Goal: Transaction & Acquisition: Purchase product/service

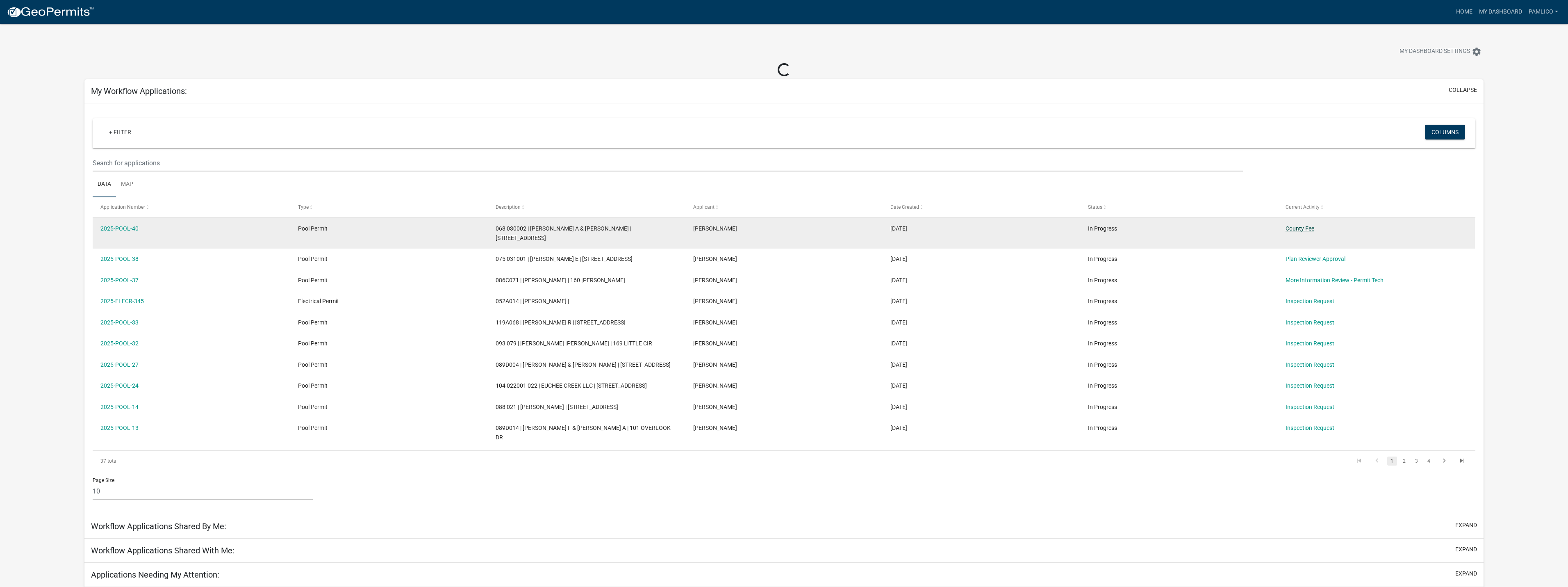
click at [1302, 229] on link "County Fee" at bounding box center [1300, 228] width 29 height 7
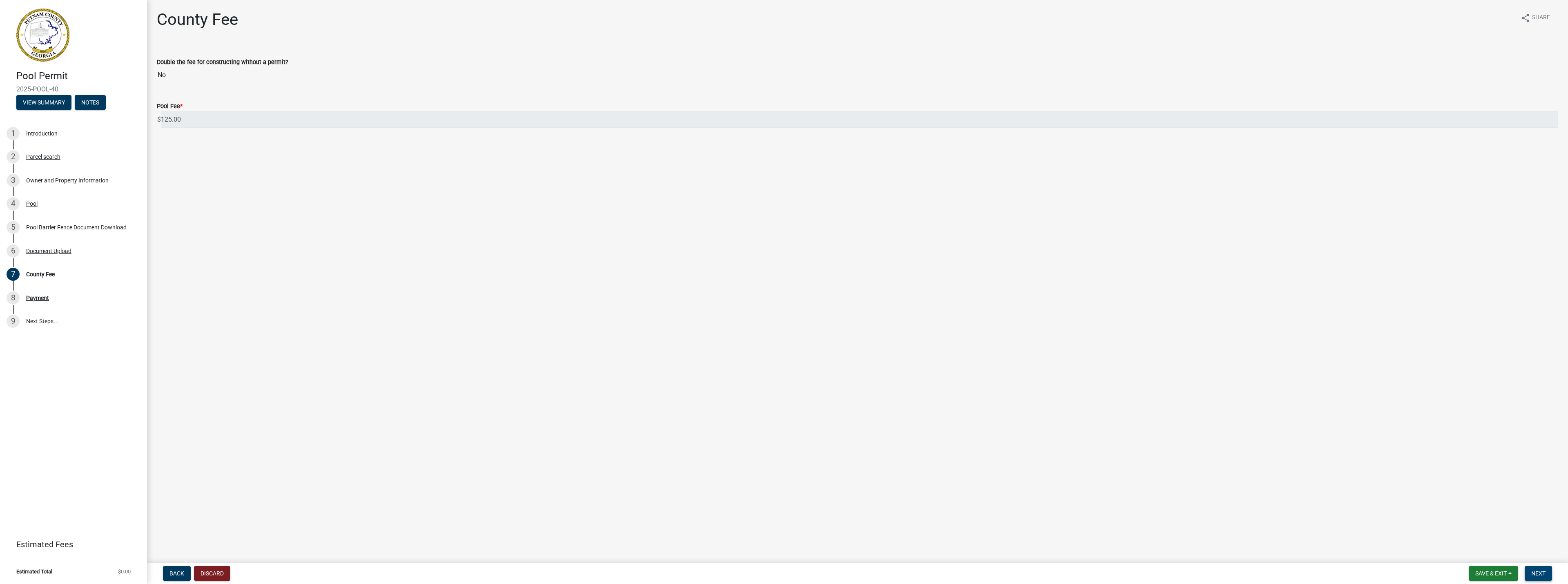
click at [1542, 571] on span "Next" at bounding box center [1538, 573] width 14 height 7
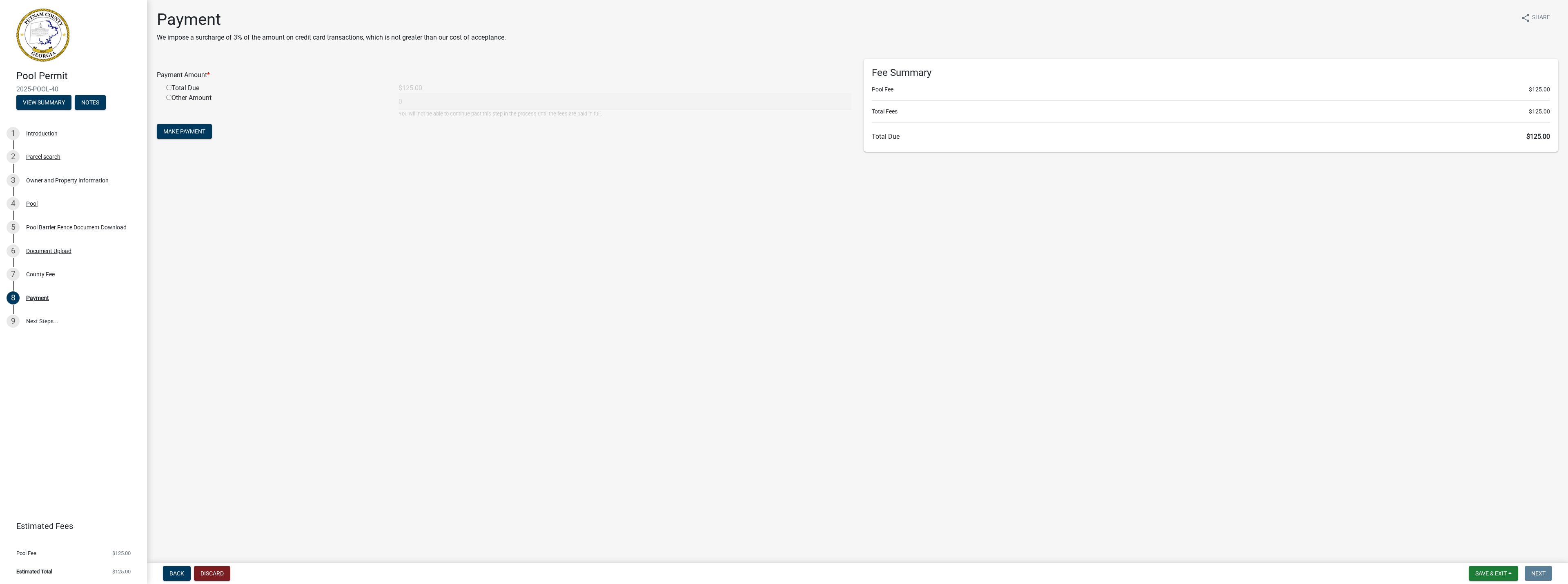
click at [195, 89] on div "Total Due" at bounding box center [276, 88] width 233 height 10
click at [166, 90] on input "radio" at bounding box center [169, 88] width 5 height 5
radio input "true"
type input "125"
click at [189, 137] on button "Make Payment" at bounding box center [184, 131] width 55 height 15
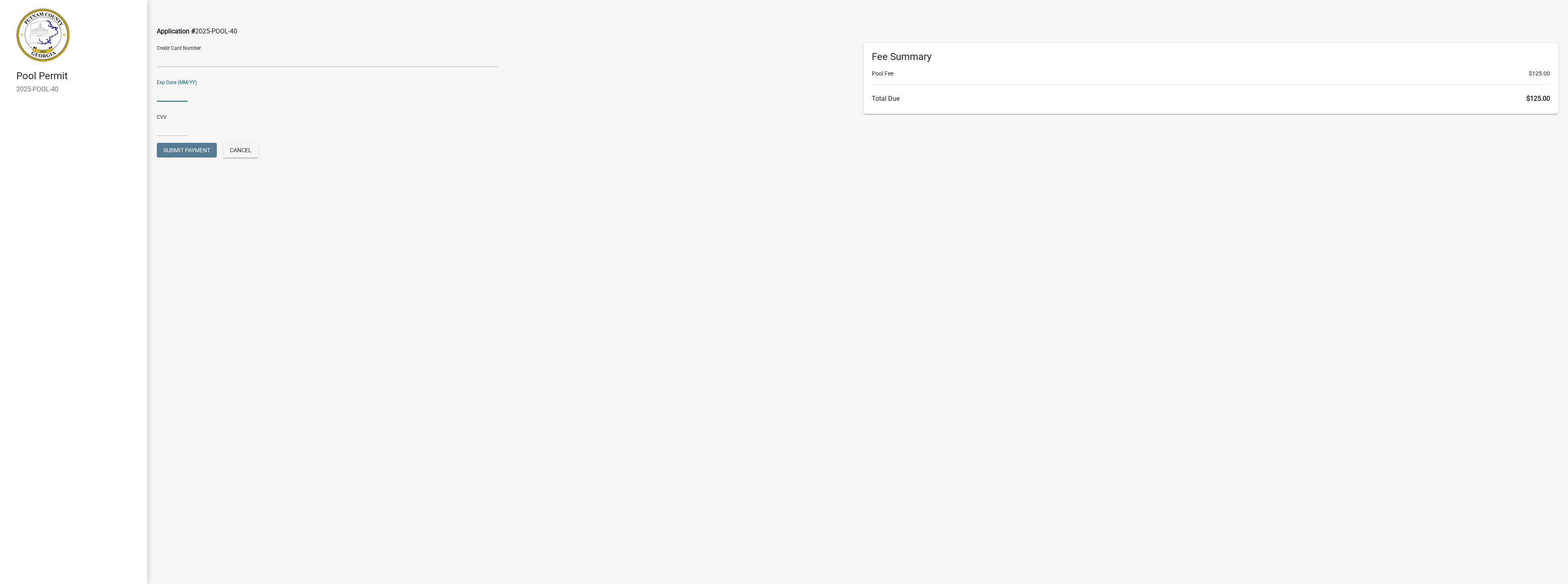
click at [169, 92] on input "text" at bounding box center [172, 94] width 30 height 17
type input "0330"
click at [163, 120] on input "text" at bounding box center [172, 128] width 30 height 17
type input "1719"
click at [189, 150] on span "Submit Payment" at bounding box center [186, 150] width 47 height 7
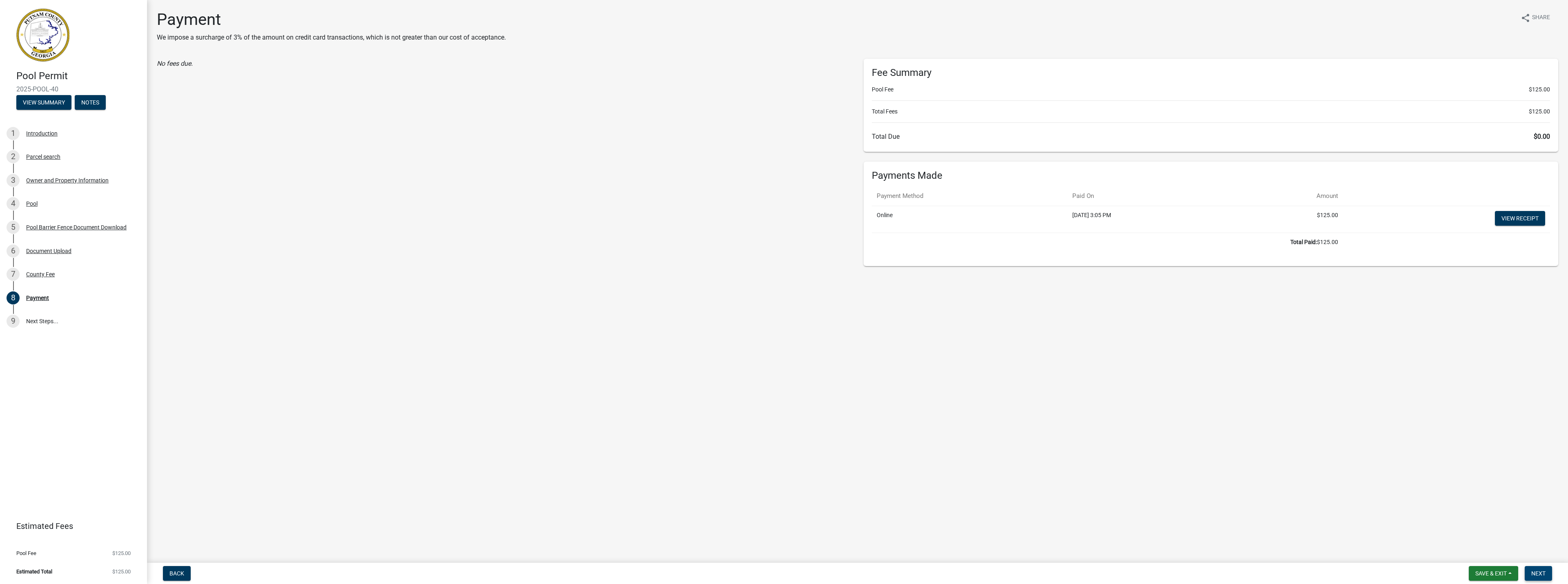
click at [1541, 570] on span "Next" at bounding box center [1538, 573] width 14 height 7
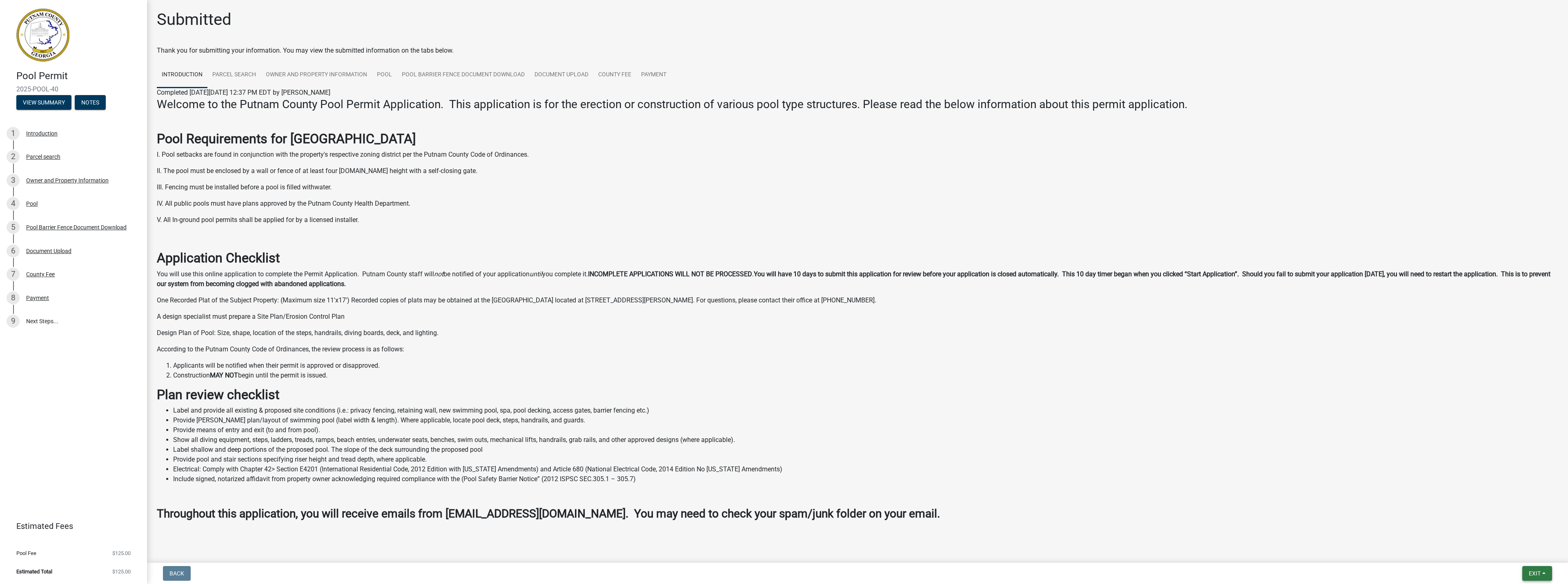
click at [1530, 576] on span "Exit" at bounding box center [1535, 573] width 12 height 7
click at [1514, 552] on button "Save & Exit" at bounding box center [1519, 552] width 65 height 19
